Goal: Contribute content: Add original content to the website for others to see

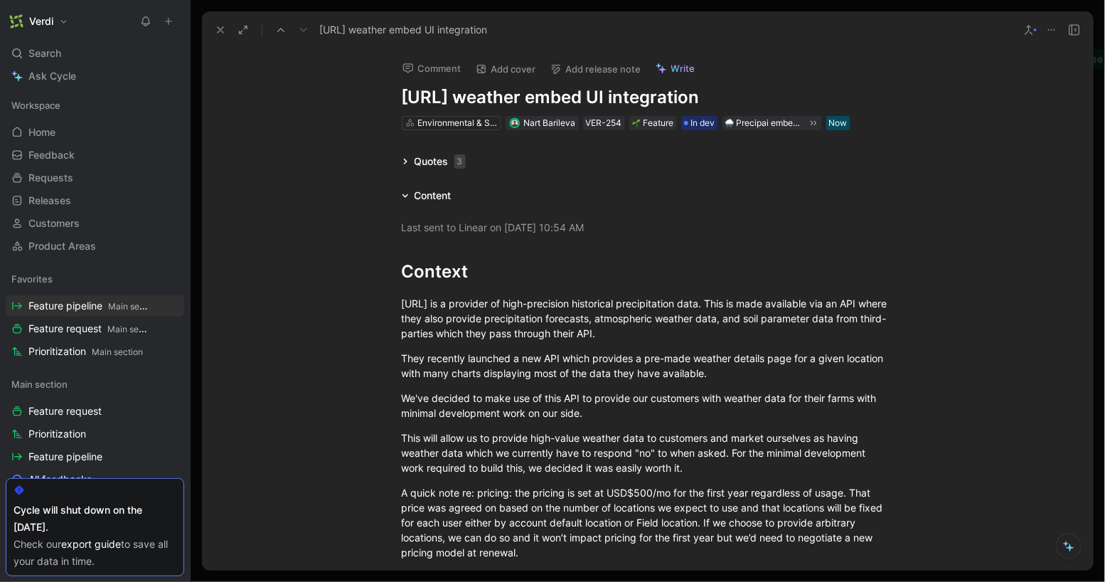
scroll to position [0, 100]
click at [222, 32] on icon at bounding box center [220, 29] width 11 height 11
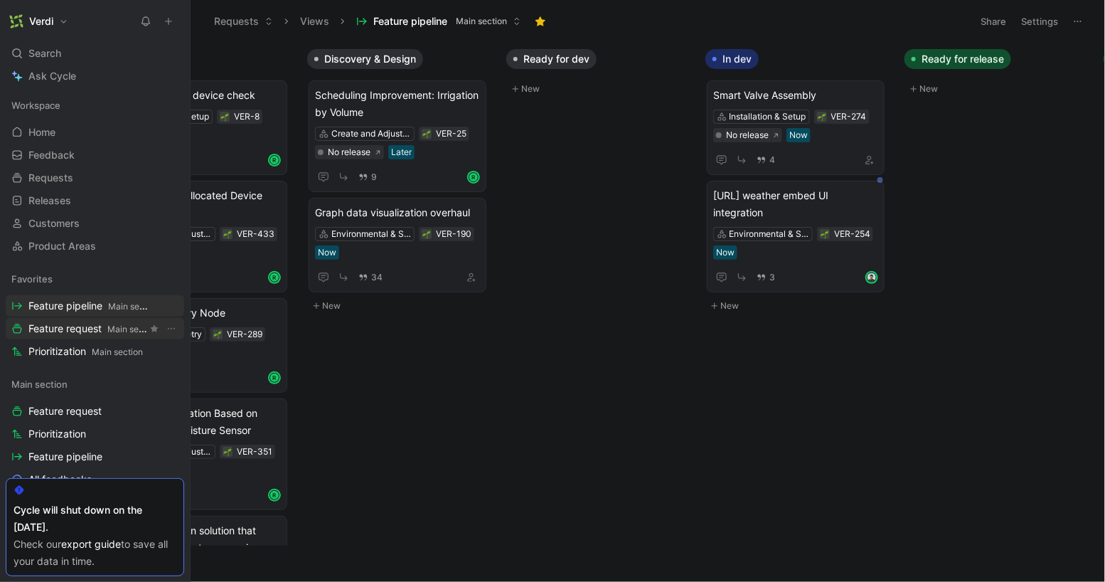
click at [72, 328] on span "Feature request Main section" at bounding box center [87, 328] width 119 height 15
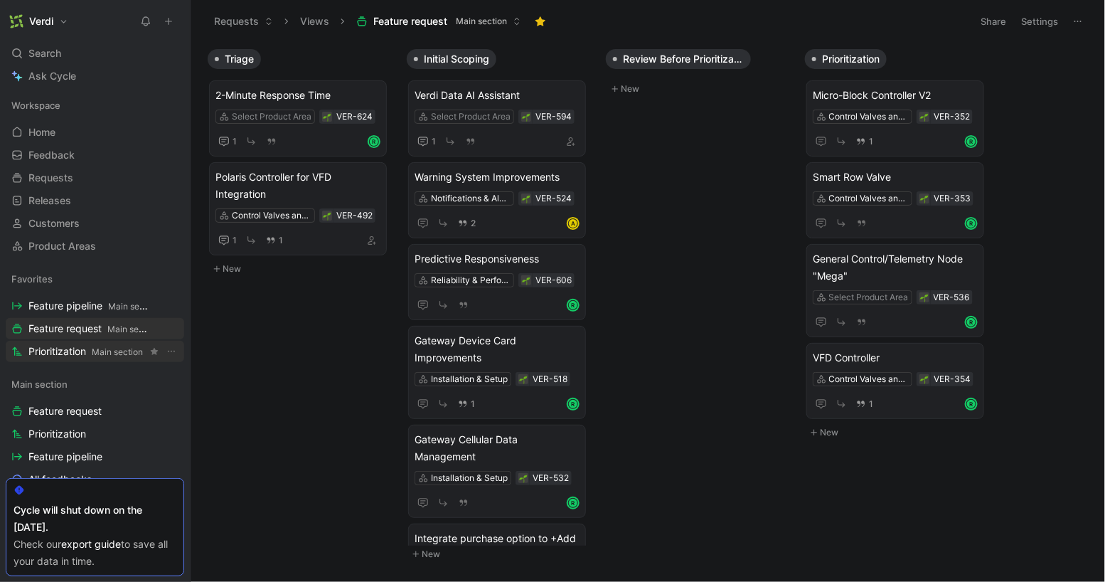
click at [75, 348] on span "Prioritization Main section" at bounding box center [85, 351] width 114 height 15
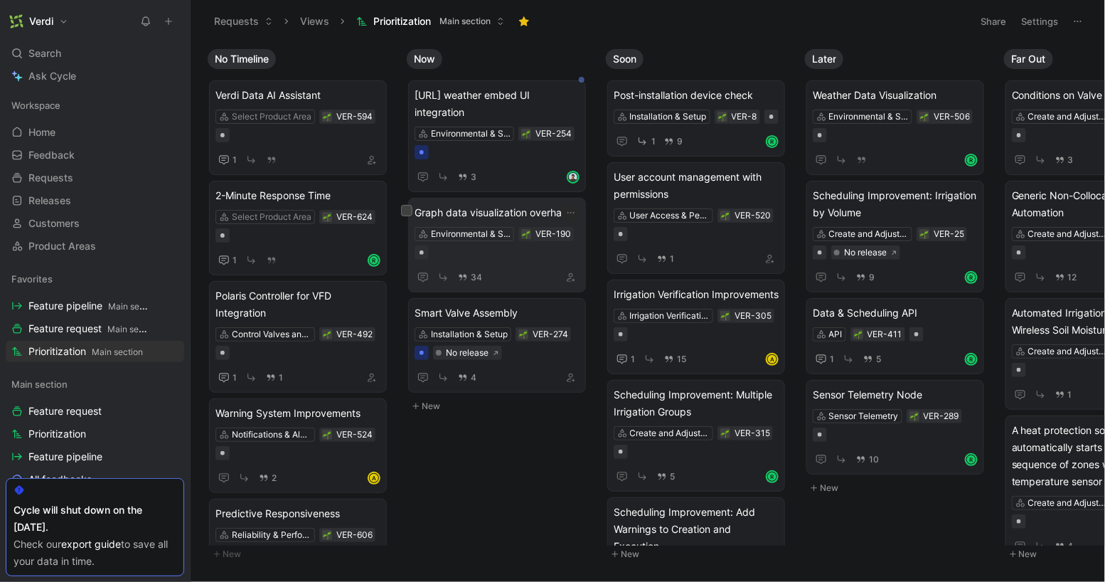
click at [509, 205] on span "Graph data visualization overhaul" at bounding box center [497, 212] width 165 height 17
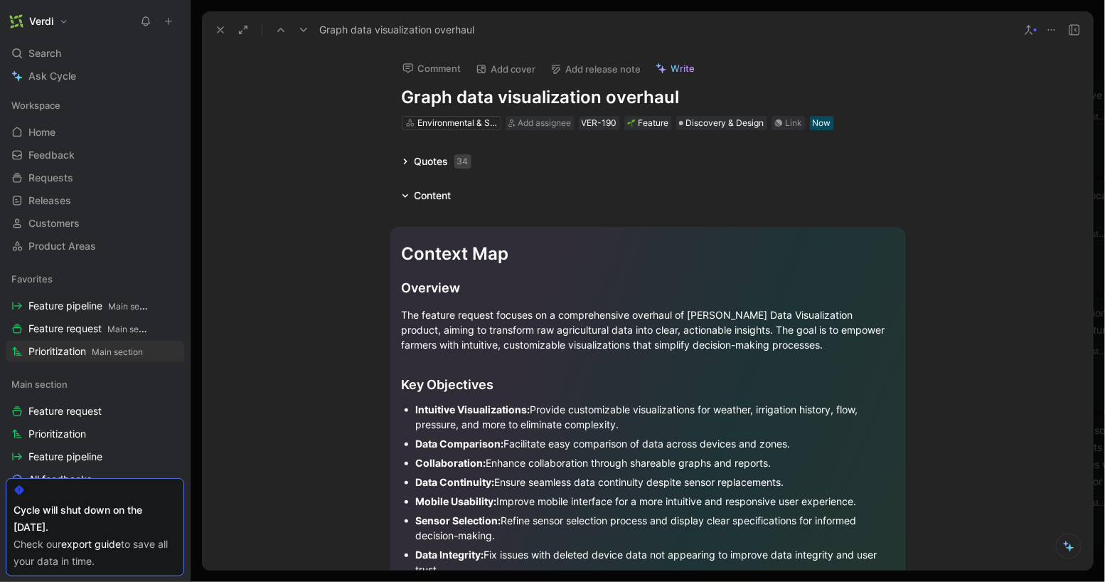
click at [402, 161] on icon at bounding box center [405, 161] width 7 height 7
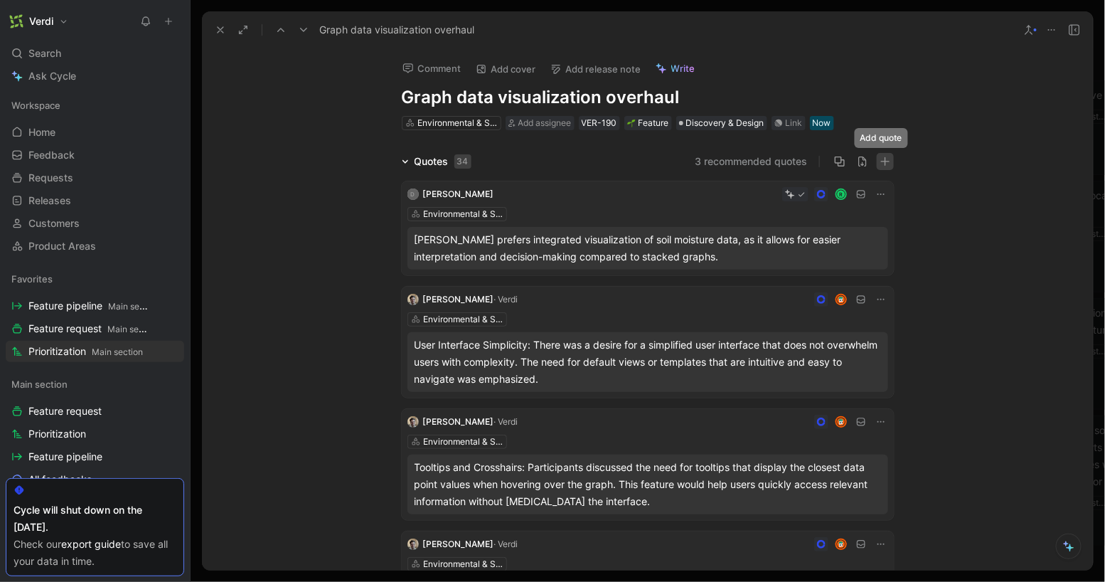
click at [885, 161] on icon "button" at bounding box center [884, 161] width 9 height 1
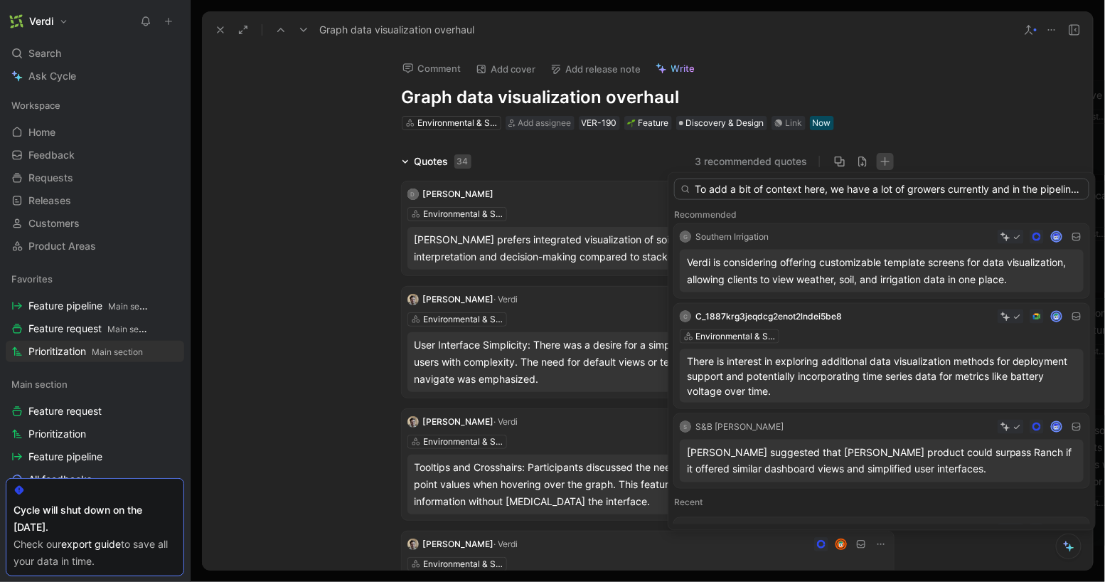
scroll to position [0, 1227]
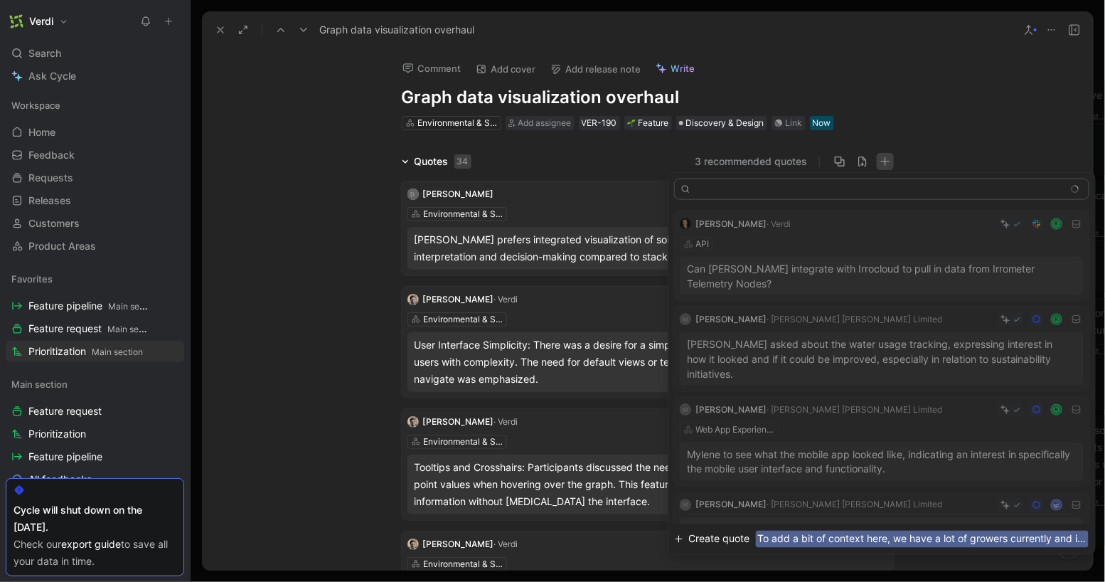
type input "To add a bit of context here, we have a lot of growers currently and in the pip…"
click at [752, 535] on span "Create quote To add a bit of context here, we have a lot of growers currently a…" at bounding box center [889, 539] width 400 height 17
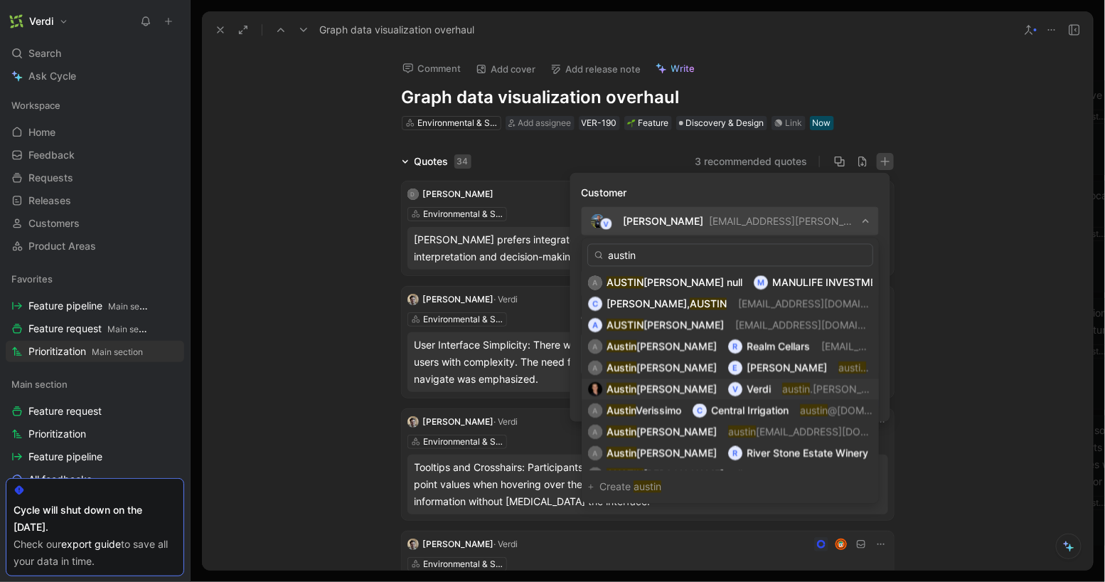
type input "austin"
click at [728, 386] on div "V Verdi" at bounding box center [749, 389] width 43 height 17
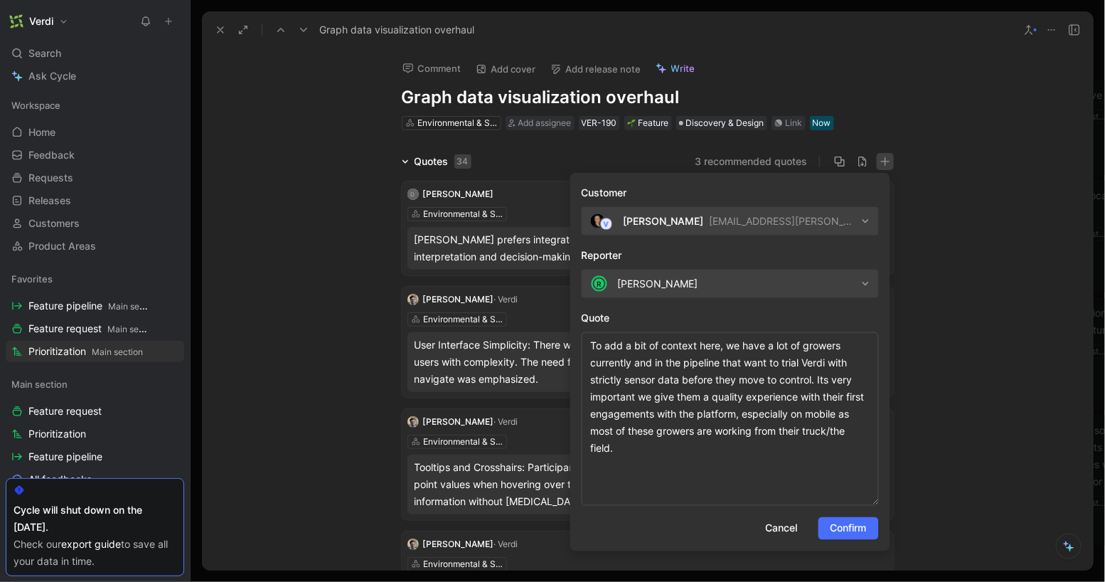
drag, startPoint x: 877, startPoint y: 373, endPoint x: 803, endPoint y: 415, distance: 85.0
click at [883, 503] on form "Customer V [PERSON_NAME] [PERSON_NAME][EMAIL_ADDRESS][PERSON_NAME][DOMAIN_NAME]…" at bounding box center [730, 362] width 320 height 378
click at [627, 382] on textarea "To add a bit of context here, we have a lot of growers currently and in the pip…" at bounding box center [730, 418] width 297 height 173
drag, startPoint x: 731, startPoint y: 453, endPoint x: 588, endPoint y: 348, distance: 177.5
click at [588, 348] on textarea "To add a bit of context here, we have a lot of growers currently and in the pip…" at bounding box center [730, 418] width 297 height 173
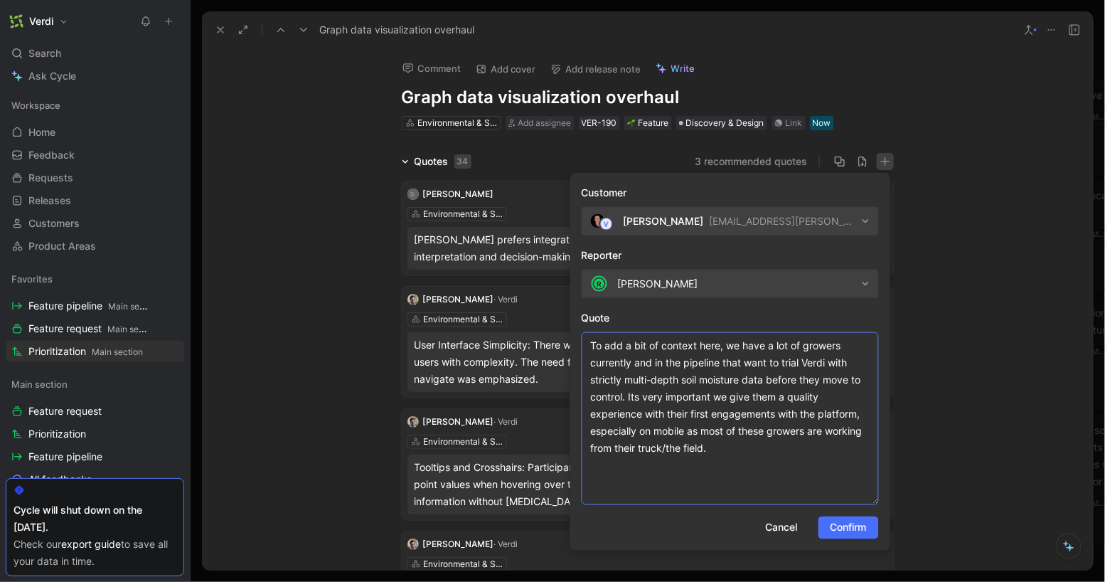
click at [654, 391] on textarea "To add a bit of context here, we have a lot of growers currently and in the pip…" at bounding box center [730, 418] width 297 height 173
type textarea "To add a bit of context here, we have a lot of growers currently and in the pip…"
click at [838, 523] on span "Confirm" at bounding box center [849, 527] width 36 height 17
click at [838, 523] on div "Cancel Confirm" at bounding box center [730, 527] width 297 height 23
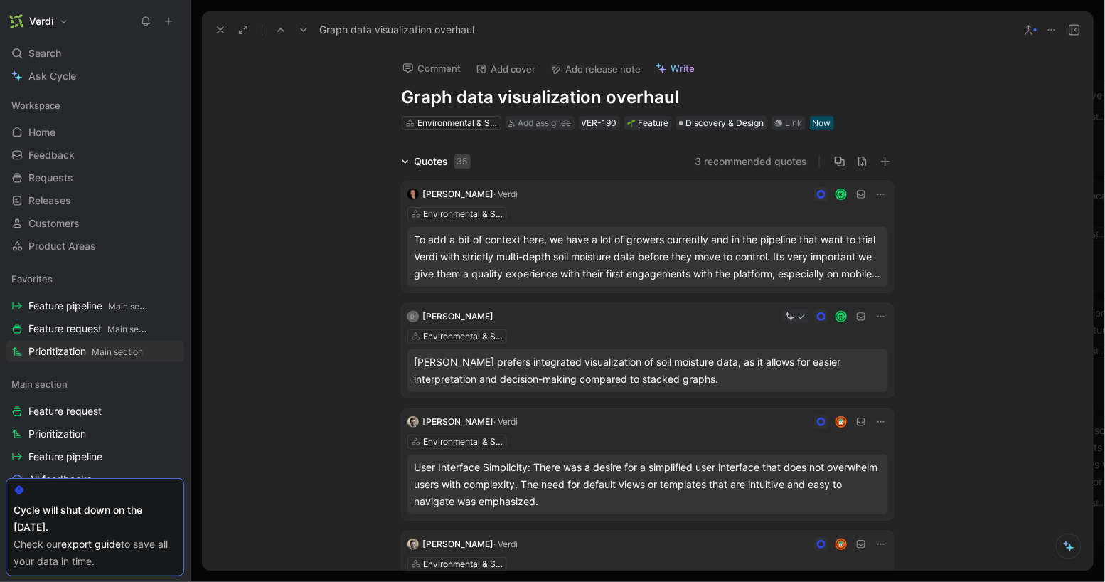
click at [221, 28] on icon at bounding box center [220, 29] width 11 height 11
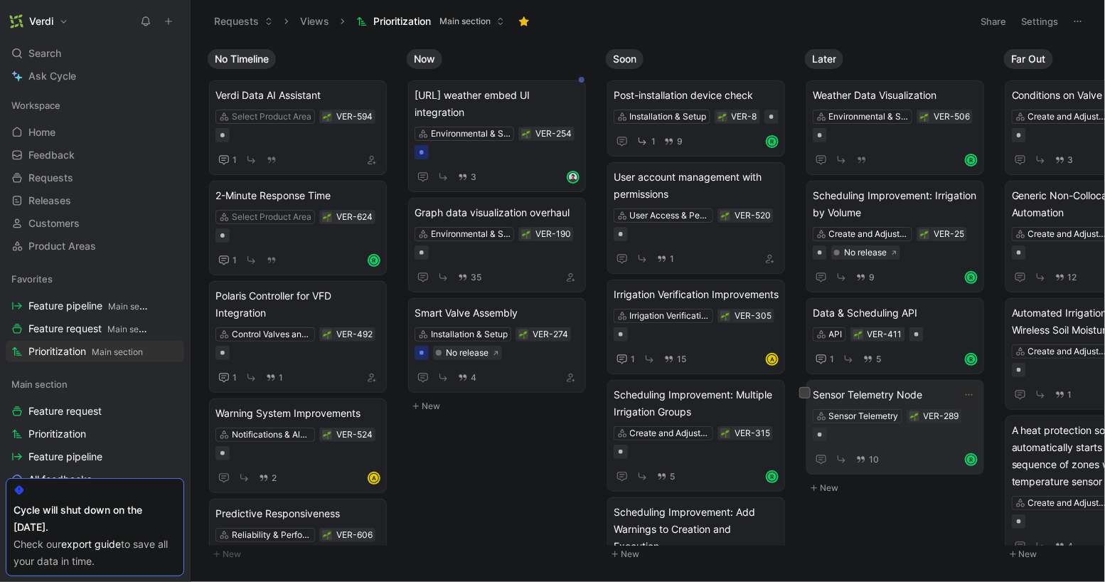
click at [912, 401] on span "Sensor Telemetry Node" at bounding box center [895, 394] width 165 height 17
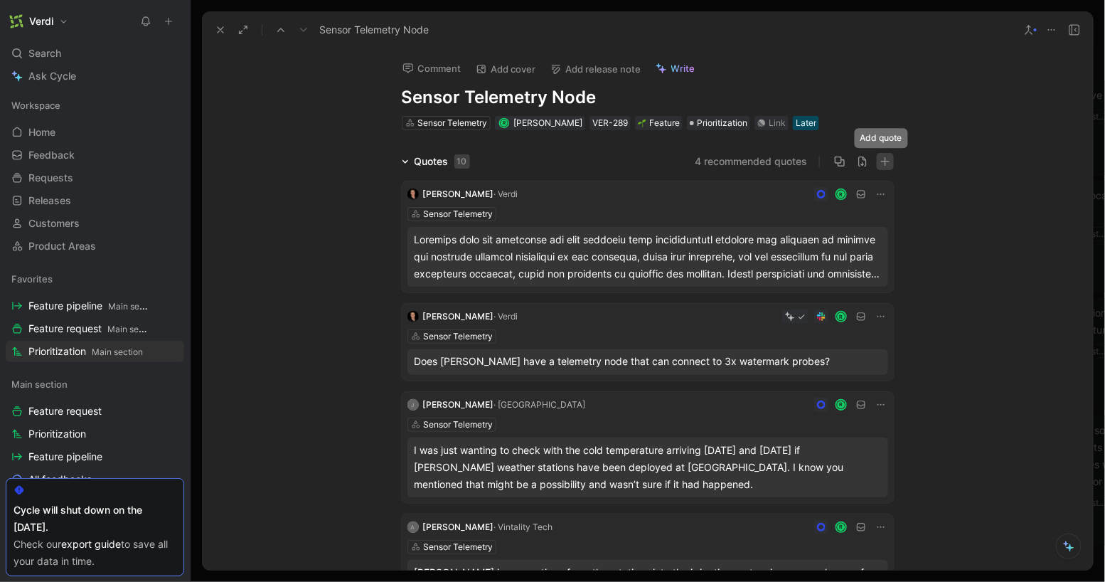
click at [885, 164] on icon "button" at bounding box center [885, 161] width 1 height 9
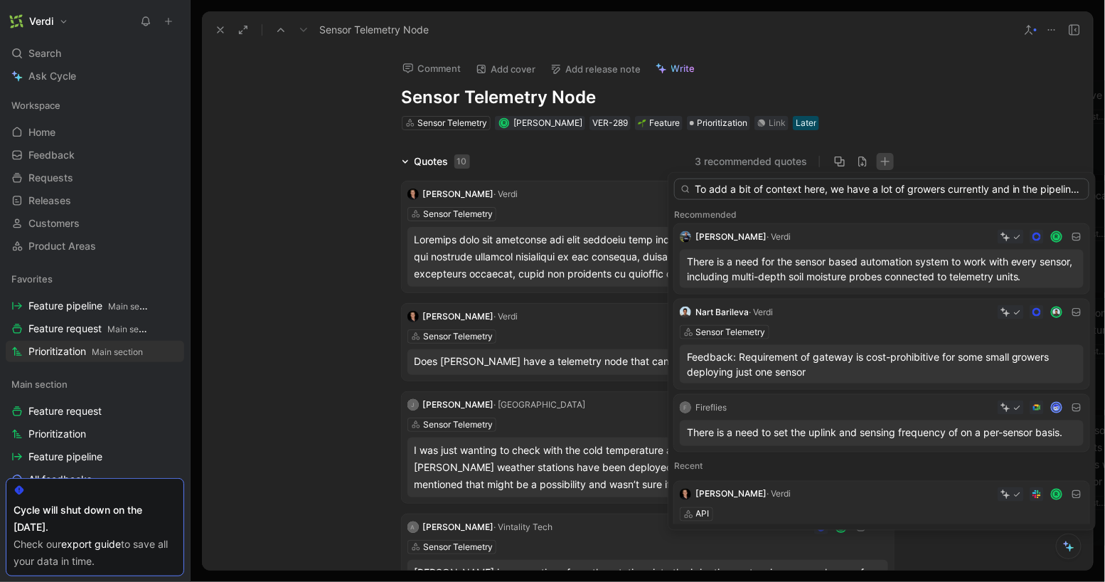
scroll to position [0, 1313]
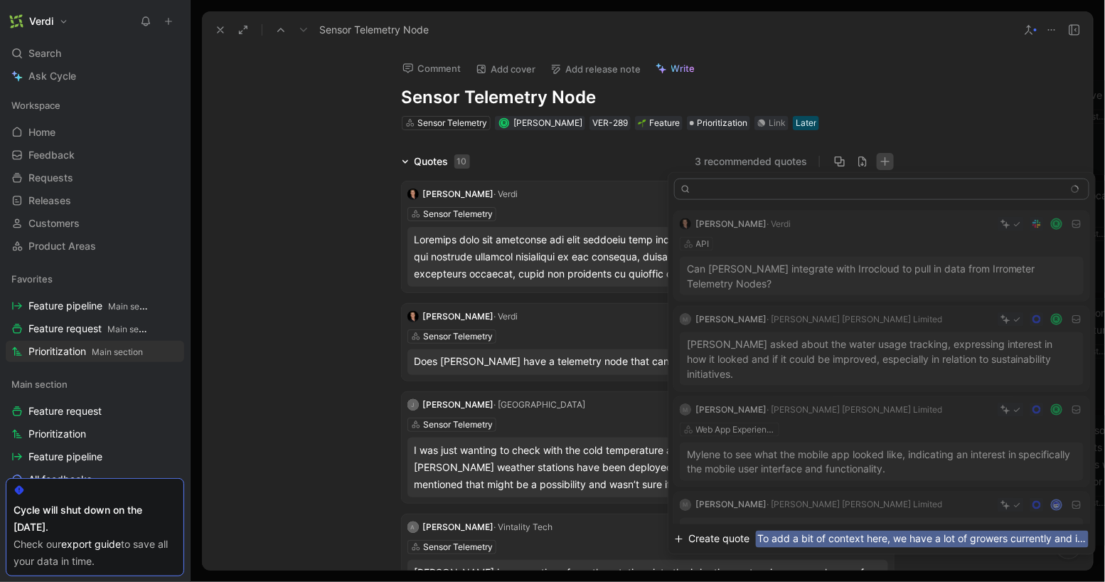
type input "To add a bit of context here, we have a lot of growers currently and in the pip…"
click at [920, 535] on span "To add a bit of context here, we have a lot of growers currently and in the pip…" at bounding box center [922, 539] width 333 height 17
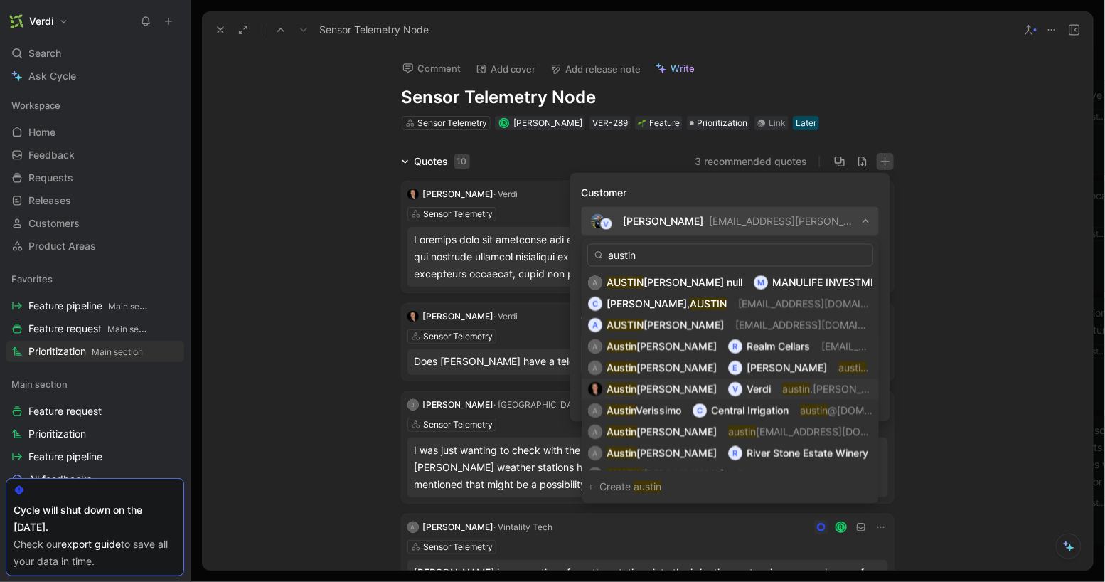
type input "austin"
click at [658, 389] on span "[PERSON_NAME]" at bounding box center [676, 389] width 80 height 12
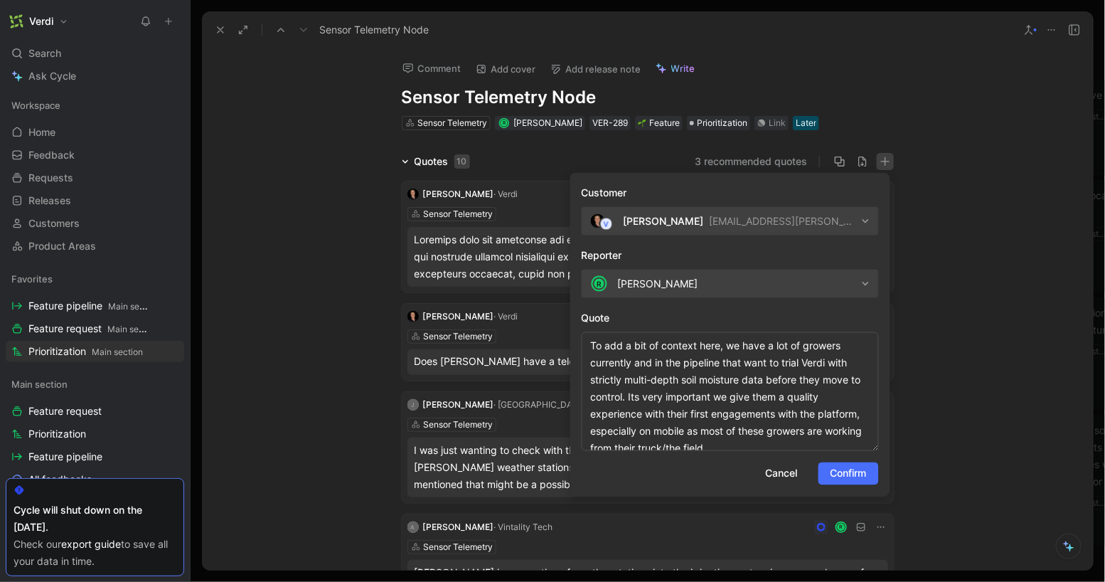
drag, startPoint x: 873, startPoint y: 373, endPoint x: 864, endPoint y: 448, distance: 75.2
click at [864, 448] on textarea "To add a bit of context here, we have a lot of growers currently and in the pip…" at bounding box center [730, 391] width 297 height 119
drag, startPoint x: 735, startPoint y: 348, endPoint x: 576, endPoint y: 336, distance: 159.0
click at [576, 336] on form "Customer V [PERSON_NAME] [PERSON_NAME][EMAIL_ADDRESS][PERSON_NAME][DOMAIN_NAME]…" at bounding box center [730, 335] width 320 height 324
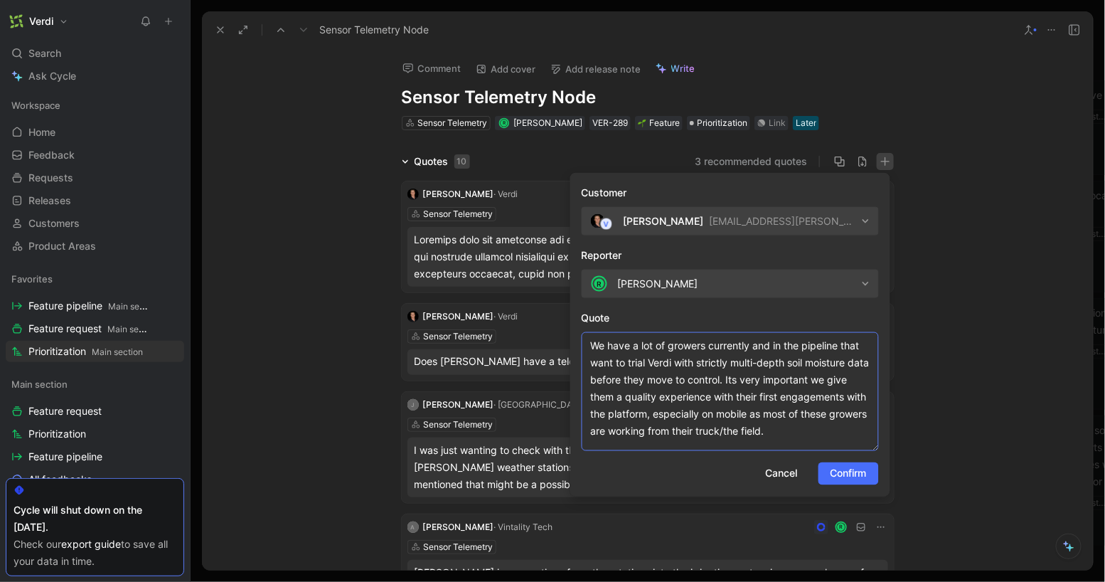
drag, startPoint x: 646, startPoint y: 345, endPoint x: 760, endPoint y: 352, distance: 114.7
click at [760, 352] on textarea "We have a lot of growers currently and in the pipeline that want to trial Verdi…" at bounding box center [730, 391] width 297 height 119
click at [768, 354] on textarea "We have a lot of growers currently and in the pipeline that want to trial Verdi…" at bounding box center [730, 391] width 297 height 119
drag, startPoint x: 592, startPoint y: 380, endPoint x: 735, endPoint y: 363, distance: 144.7
click at [735, 363] on textarea "We have a lot of growers currently and in the pipeline that want to trial Verdi…" at bounding box center [730, 391] width 297 height 119
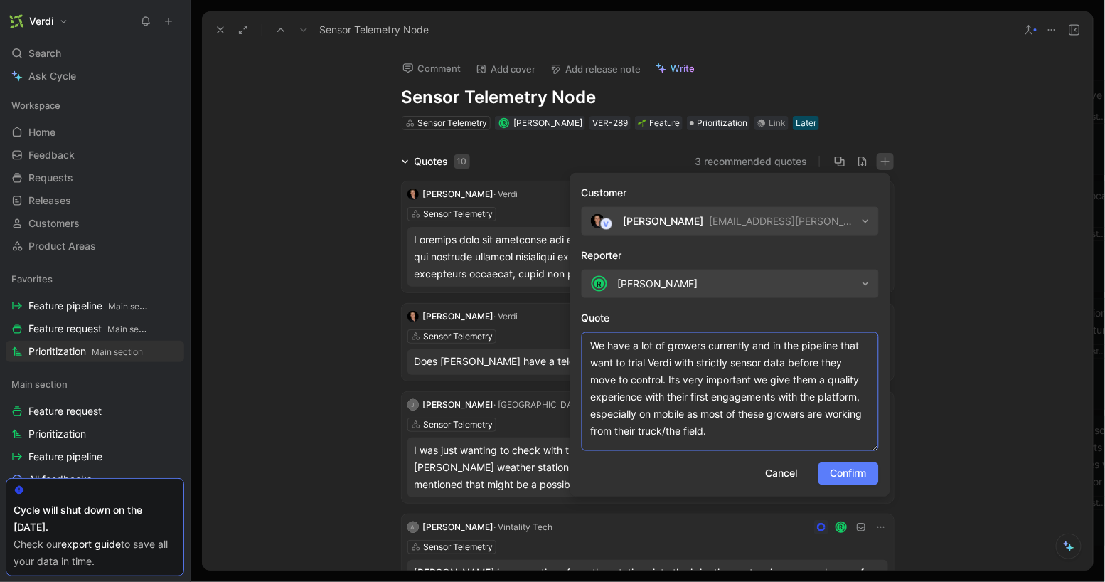
type textarea "We have a lot of growers currently and in the pipeline that want to trial Verdi…"
click at [846, 471] on span "Confirm" at bounding box center [849, 473] width 36 height 17
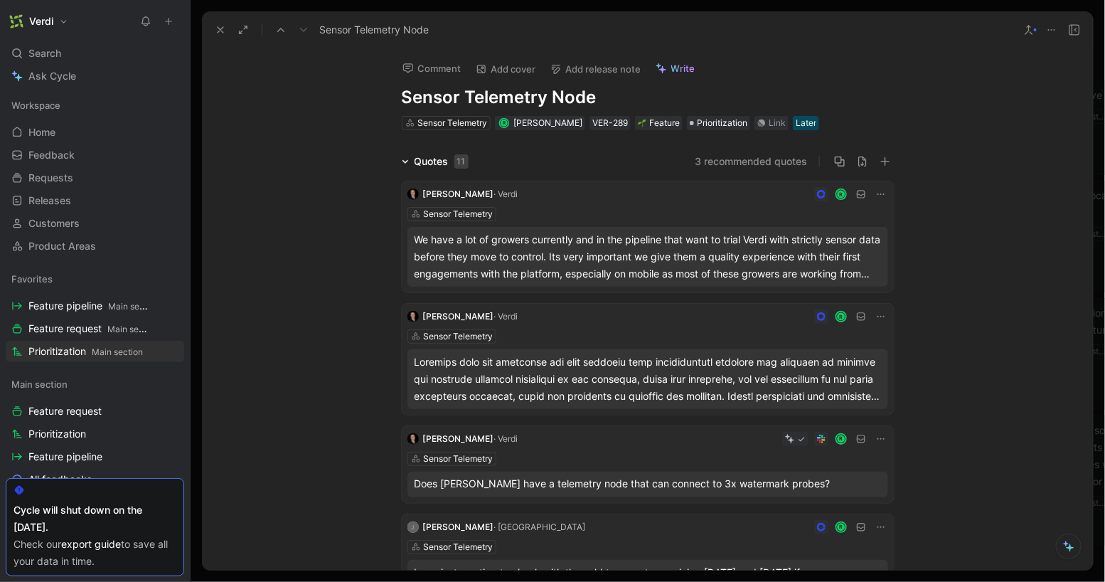
click at [223, 33] on icon at bounding box center [220, 29] width 11 height 11
